Goal: Check status: Check status

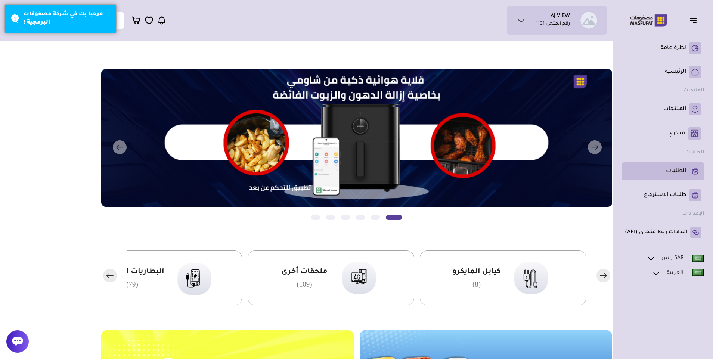
click at [669, 172] on p "الطلبات" at bounding box center [676, 171] width 20 height 7
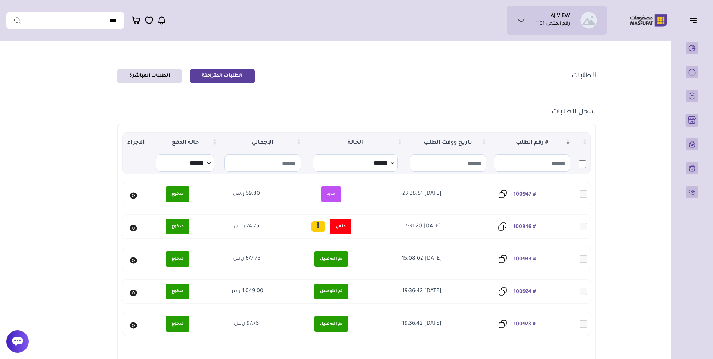
click at [132, 197] on icon at bounding box center [133, 195] width 7 height 6
